Goal: Information Seeking & Learning: Learn about a topic

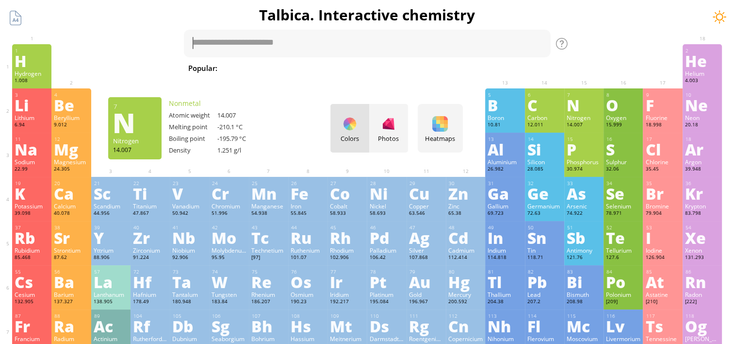
click at [717, 20] on div at bounding box center [720, 17] width 15 height 15
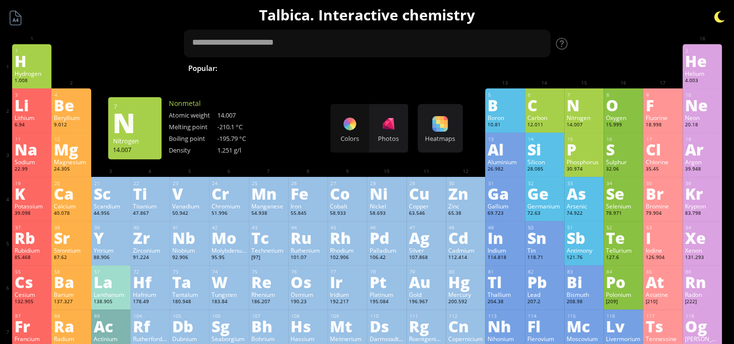
click at [719, 22] on div at bounding box center [720, 17] width 15 height 15
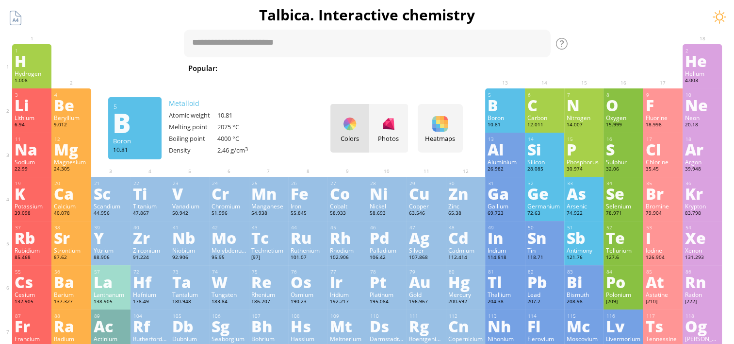
click at [353, 131] on div "Colors Photos" at bounding box center [370, 128] width 78 height 49
click at [355, 126] on div "Colors Photos" at bounding box center [370, 128] width 78 height 49
drag, startPoint x: 351, startPoint y: 131, endPoint x: 345, endPoint y: 138, distance: 10.0
click at [345, 138] on div "Colors Photos" at bounding box center [370, 128] width 78 height 49
click at [355, 128] on div "Colors Photos" at bounding box center [370, 128] width 78 height 49
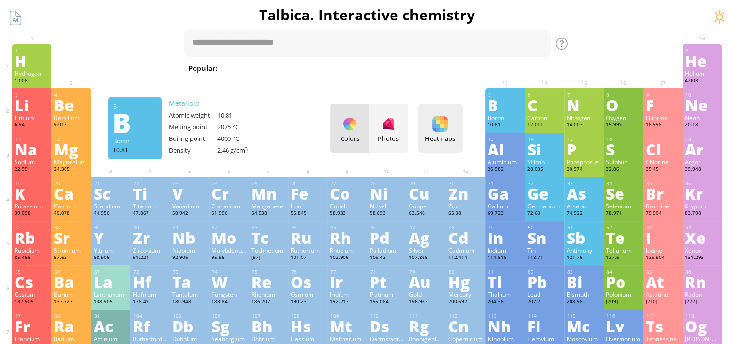
click at [443, 130] on div at bounding box center [440, 124] width 16 height 16
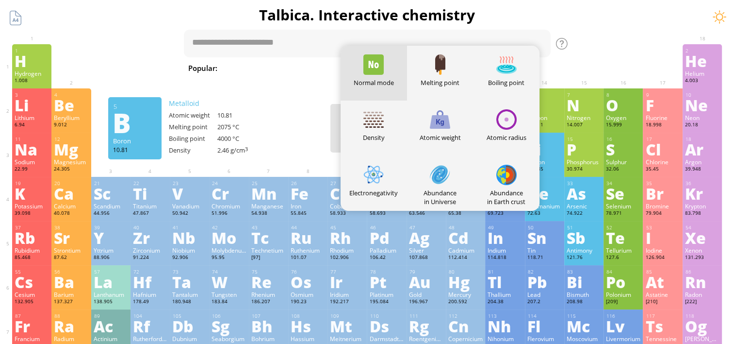
click at [336, 144] on div "Colors Photos" at bounding box center [370, 128] width 78 height 49
click at [344, 132] on div "Colors Photos" at bounding box center [370, 128] width 78 height 49
click at [522, 13] on h1 "Talbica. Interactive chemistry" at bounding box center [367, 15] width 725 height 20
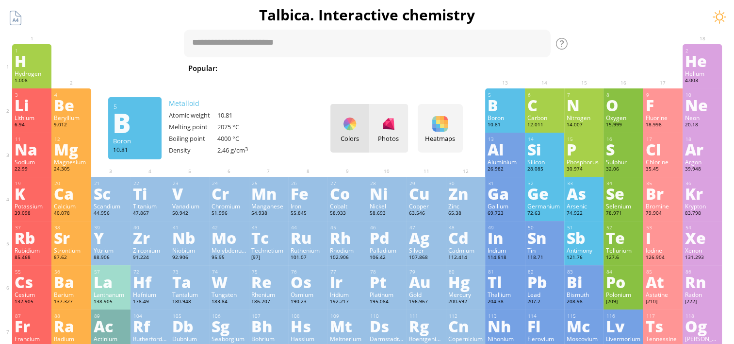
click at [397, 120] on div at bounding box center [389, 124] width 16 height 16
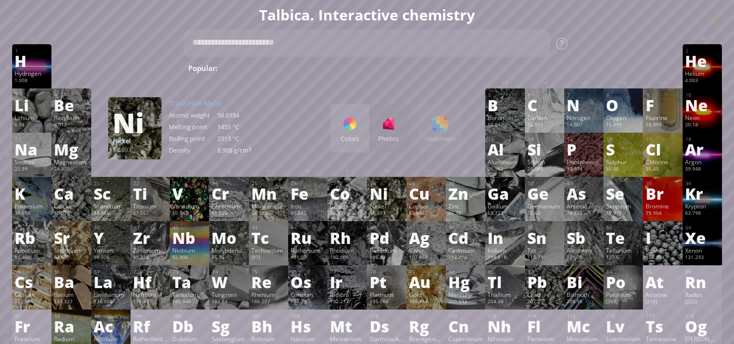
click at [355, 130] on div at bounding box center [350, 124] width 16 height 16
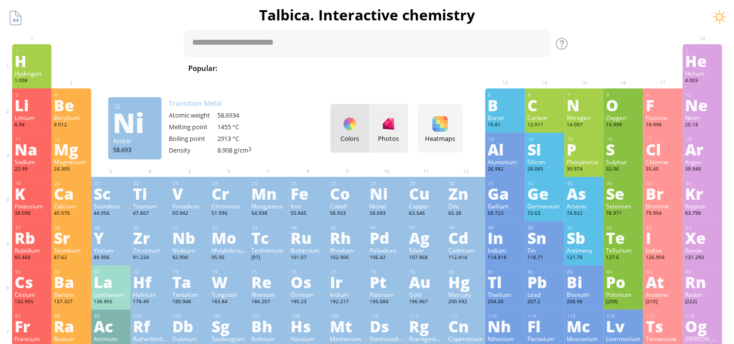
click at [390, 129] on div at bounding box center [389, 124] width 16 height 16
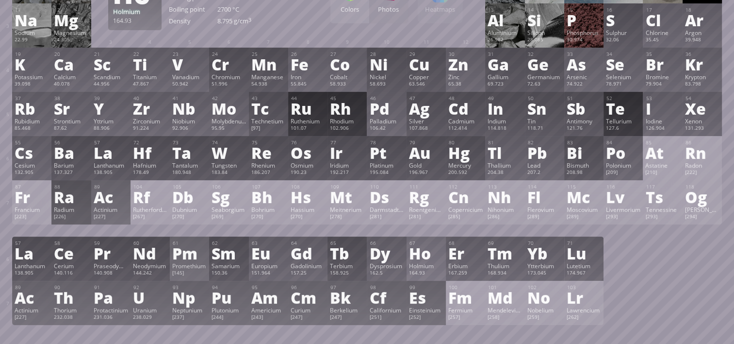
scroll to position [49, 0]
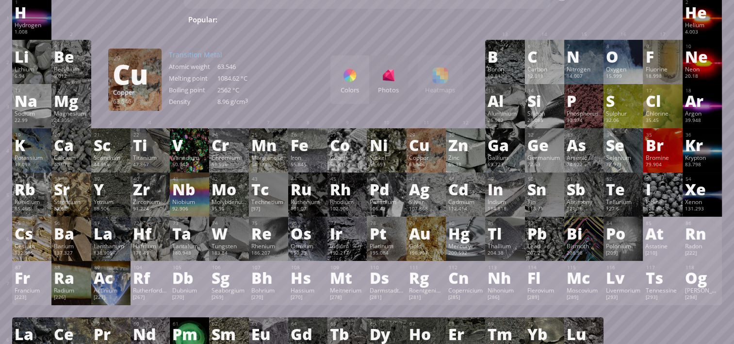
click at [451, 81] on div "Colors Photos Heatmaps Heatmaps Normal mode Melting point Boiling point Density…" at bounding box center [397, 79] width 133 height 49
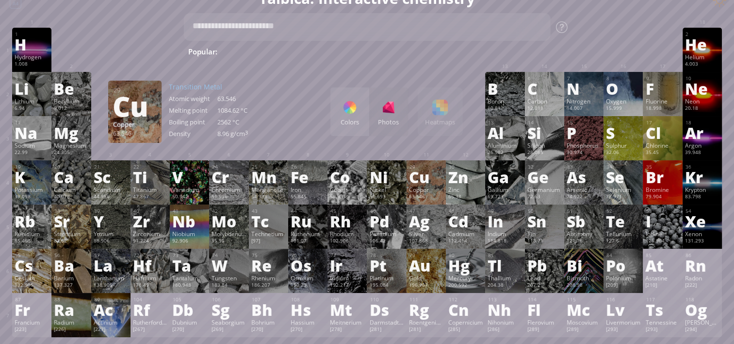
scroll to position [0, 0]
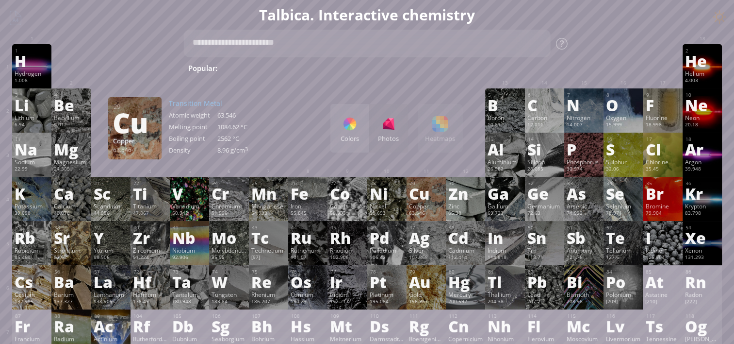
click at [445, 125] on div "Colors Photos Heatmaps Heatmaps Normal mode Melting point Boiling point Density…" at bounding box center [397, 128] width 133 height 49
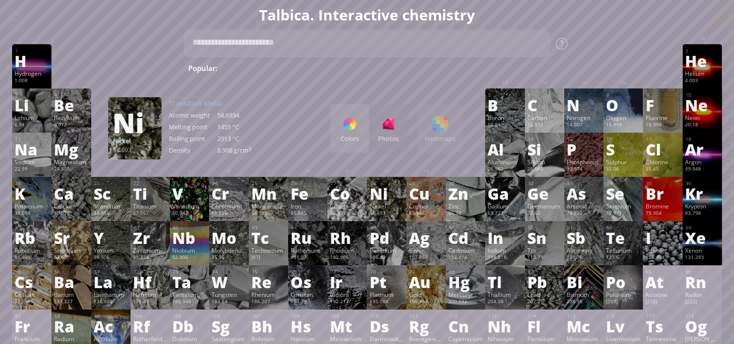
click at [443, 126] on div "Colors Photos Heatmaps Heatmaps Normal mode Melting point Boiling point Density…" at bounding box center [397, 128] width 133 height 49
drag, startPoint x: 443, startPoint y: 126, endPoint x: 441, endPoint y: 132, distance: 6.1
click at [441, 132] on div "Colors Photos Heatmaps Heatmaps Normal mode Melting point Boiling point Density…" at bounding box center [397, 128] width 133 height 49
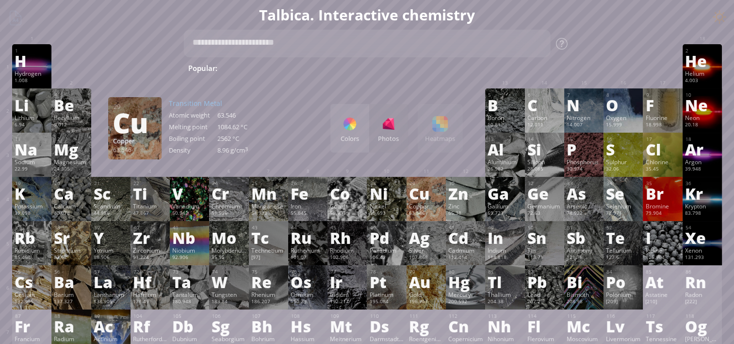
click at [423, 201] on div "Cu" at bounding box center [426, 193] width 34 height 16
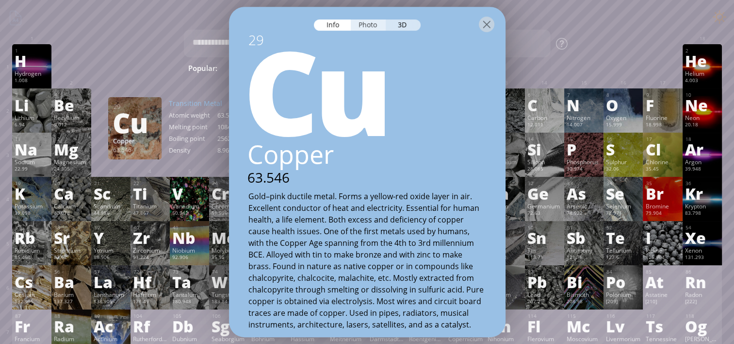
click at [366, 27] on div "Photo" at bounding box center [368, 24] width 35 height 11
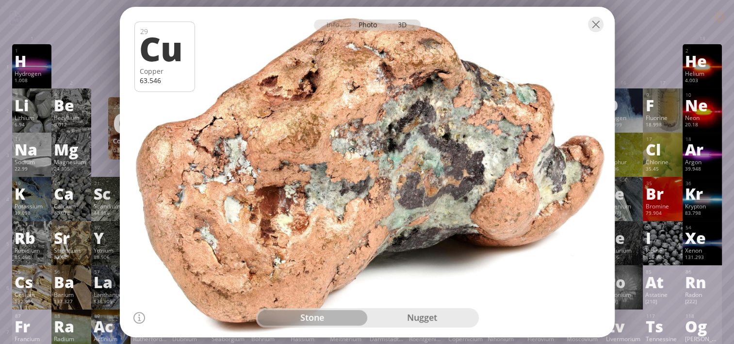
click at [402, 29] on div "3D" at bounding box center [403, 24] width 35 height 11
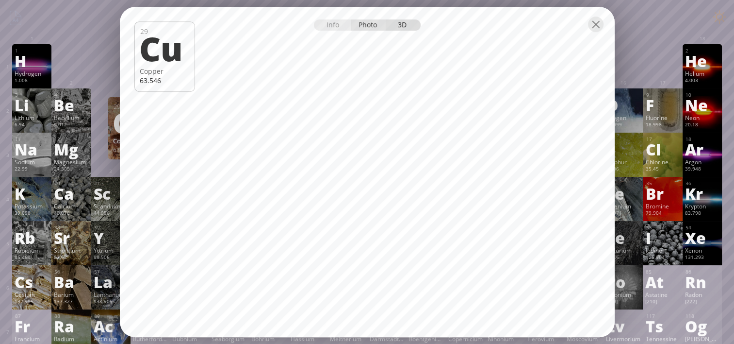
click at [365, 23] on div "Photo" at bounding box center [368, 24] width 35 height 11
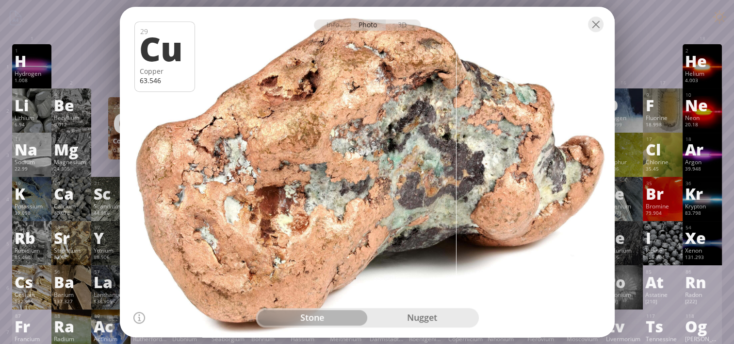
drag, startPoint x: 360, startPoint y: 138, endPoint x: 412, endPoint y: 71, distance: 85.1
click at [412, 71] on div at bounding box center [367, 171] width 500 height 333
click at [416, 313] on div "nugget" at bounding box center [422, 318] width 110 height 16
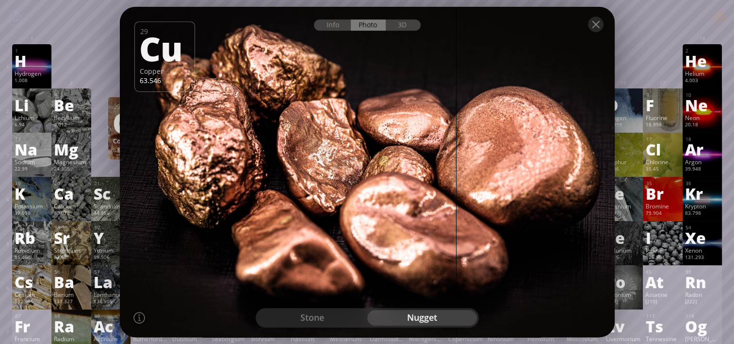
drag, startPoint x: 423, startPoint y: 225, endPoint x: 475, endPoint y: 127, distance: 111.4
click at [429, 157] on div at bounding box center [367, 171] width 500 height 333
click at [594, 26] on div at bounding box center [596, 25] width 16 height 16
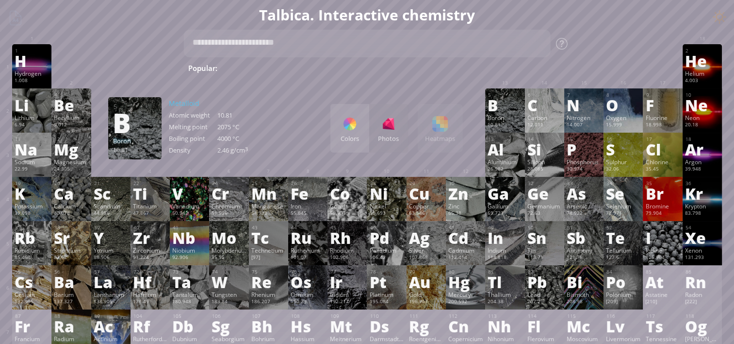
click at [354, 131] on div at bounding box center [350, 124] width 16 height 16
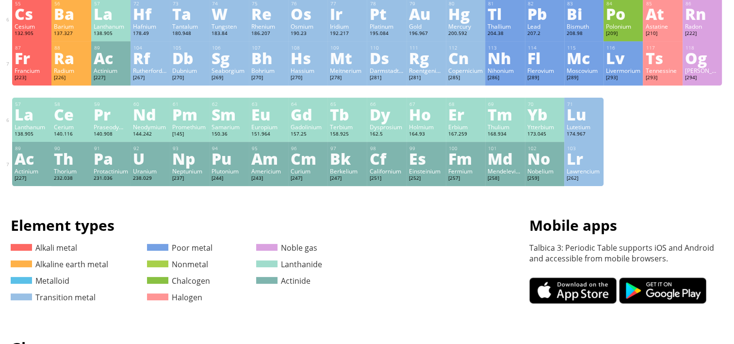
scroll to position [388, 0]
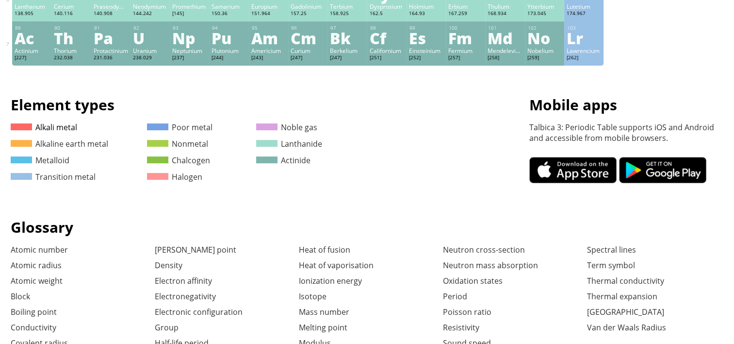
click at [60, 132] on link "Alkali metal" at bounding box center [44, 127] width 66 height 11
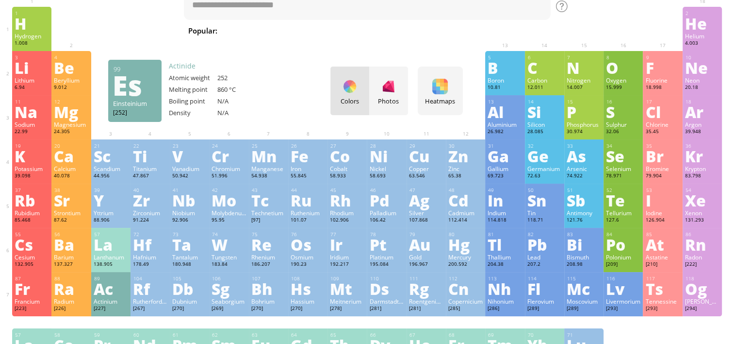
scroll to position [0, 0]
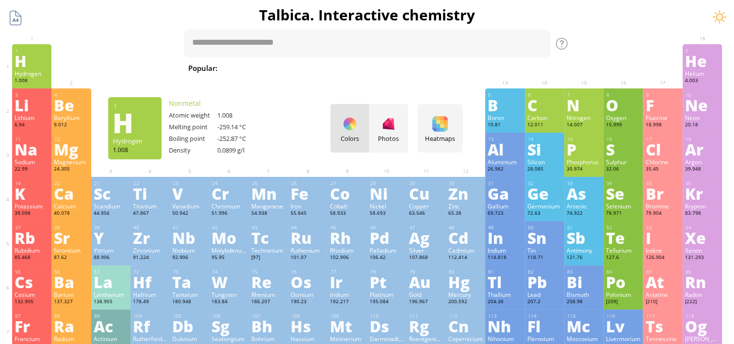
click at [16, 20] on div at bounding box center [15, 18] width 18 height 18
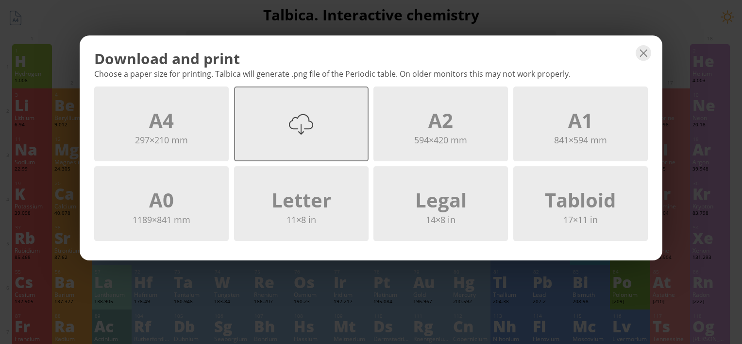
click at [298, 122] on div at bounding box center [301, 124] width 24 height 24
click at [693, 31] on div "Download and print Choose a paper size for printing. Talbica will generate .png…" at bounding box center [371, 172] width 742 height 344
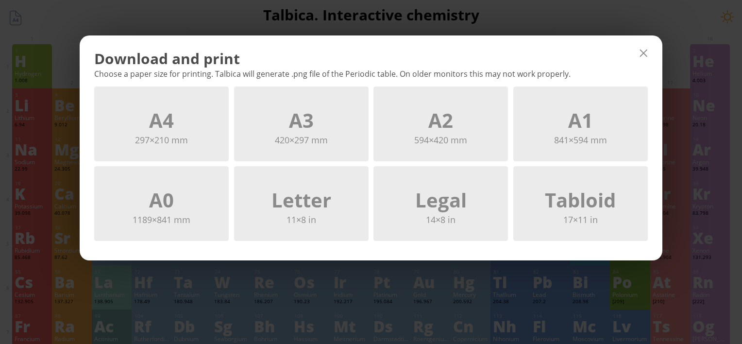
click at [645, 56] on div at bounding box center [643, 53] width 16 height 16
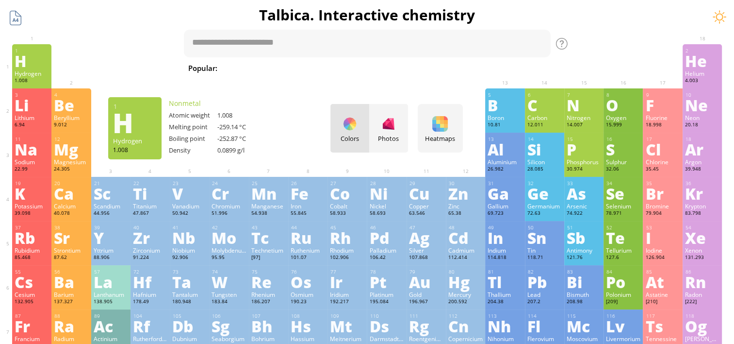
click at [16, 19] on div at bounding box center [15, 18] width 18 height 18
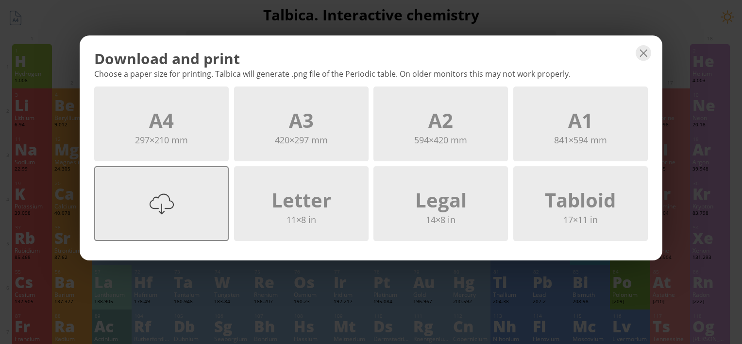
click at [171, 200] on div at bounding box center [162, 203] width 24 height 24
click at [404, 55] on div "Download and print" at bounding box center [370, 59] width 553 height 20
click at [644, 51] on div at bounding box center [643, 53] width 16 height 16
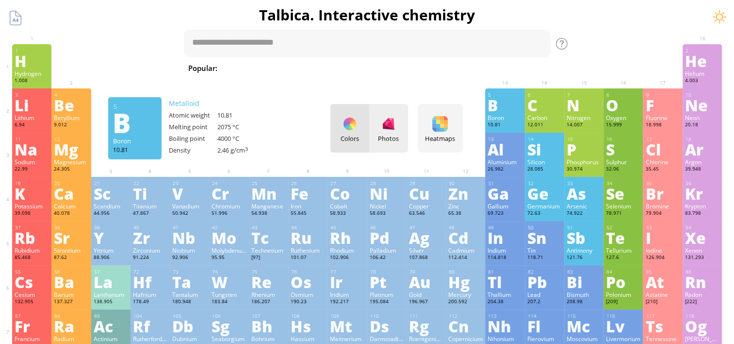
click at [400, 132] on div "Photos" at bounding box center [388, 128] width 39 height 49
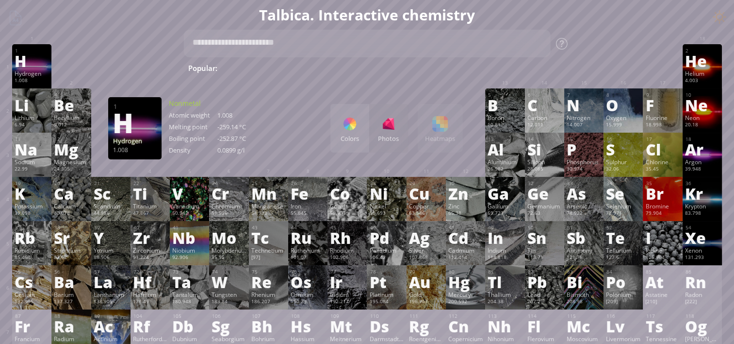
click at [17, 21] on h1 "Talbica. Interactive chemistry" at bounding box center [367, 15] width 725 height 20
click at [17, 19] on h1 "Talbica. Interactive chemistry" at bounding box center [367, 15] width 725 height 20
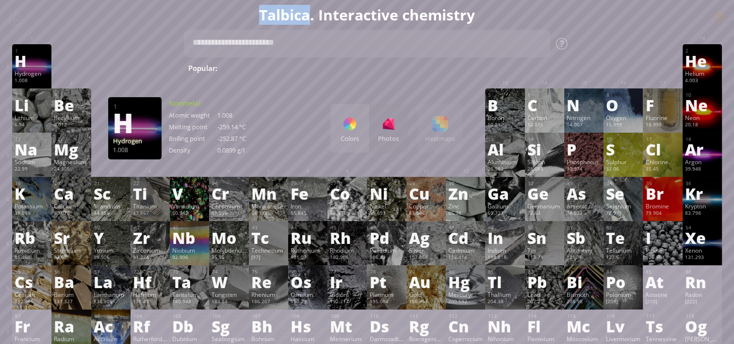
click at [17, 19] on h1 "Talbica. Interactive chemistry" at bounding box center [367, 15] width 725 height 20
drag, startPoint x: 17, startPoint y: 19, endPoint x: 146, endPoint y: 43, distance: 130.3
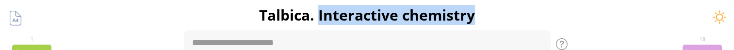
drag, startPoint x: 322, startPoint y: 16, endPoint x: 490, endPoint y: 21, distance: 168.5
click at [490, 21] on h1 "Talbica. Interactive chemistry" at bounding box center [367, 15] width 725 height 20
copy h1 "Interactive chemistry"
